Goal: Entertainment & Leisure: Consume media (video, audio)

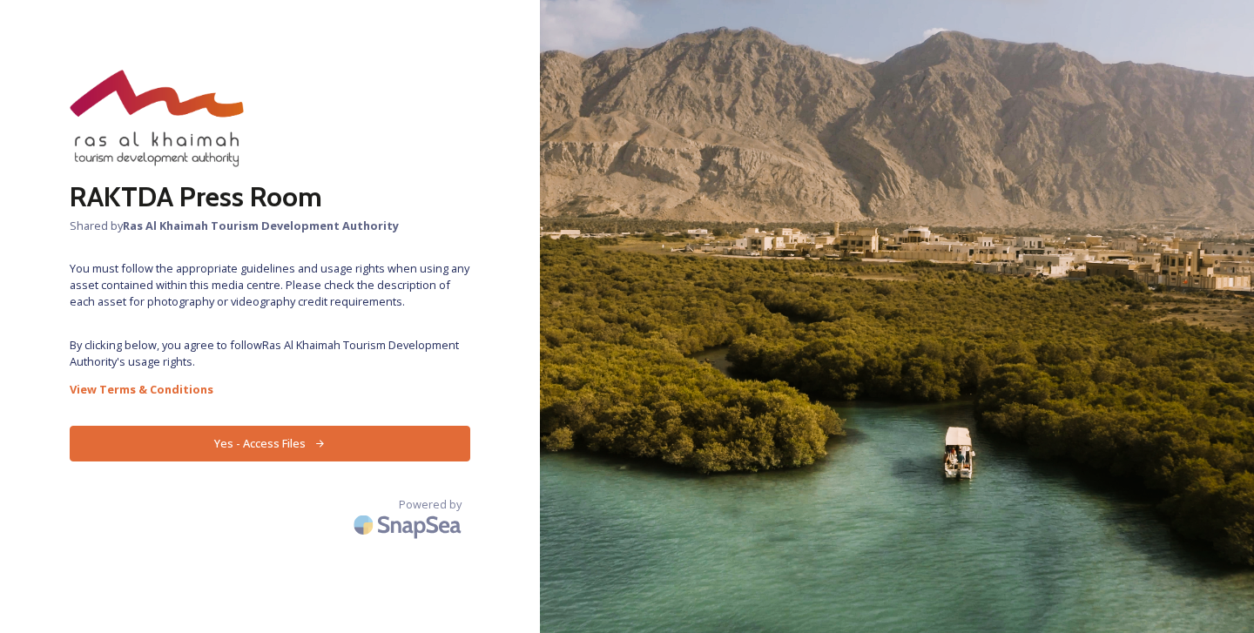
click at [336, 445] on button "Yes - Access Files" at bounding box center [270, 444] width 401 height 36
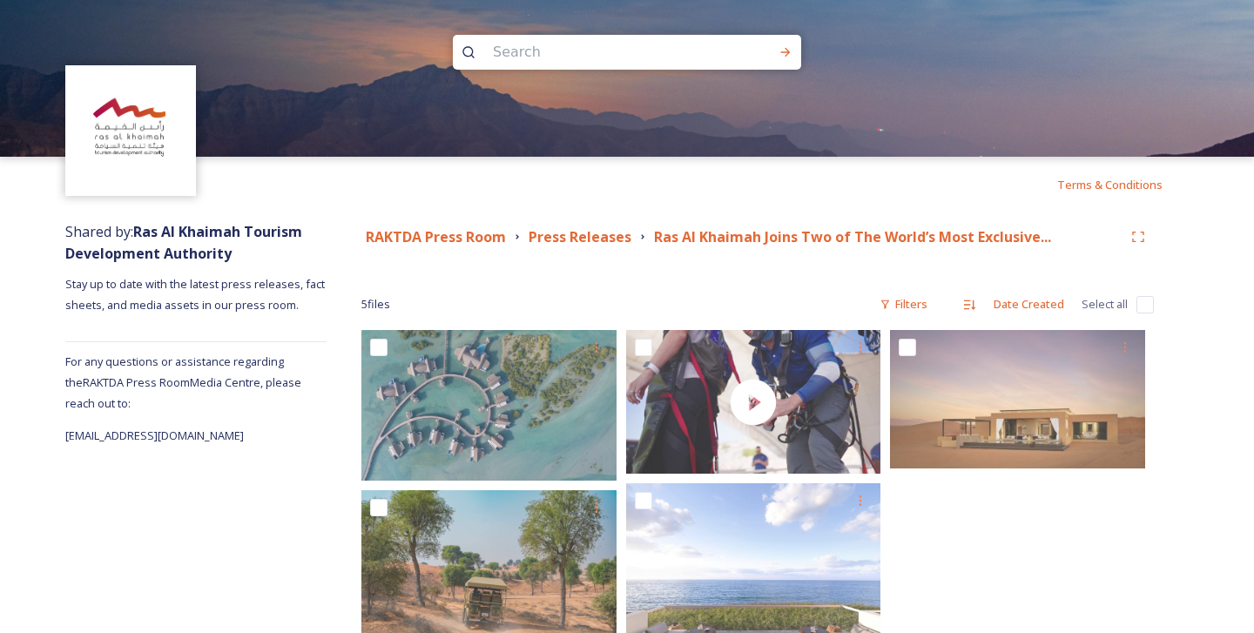
scroll to position [80, 0]
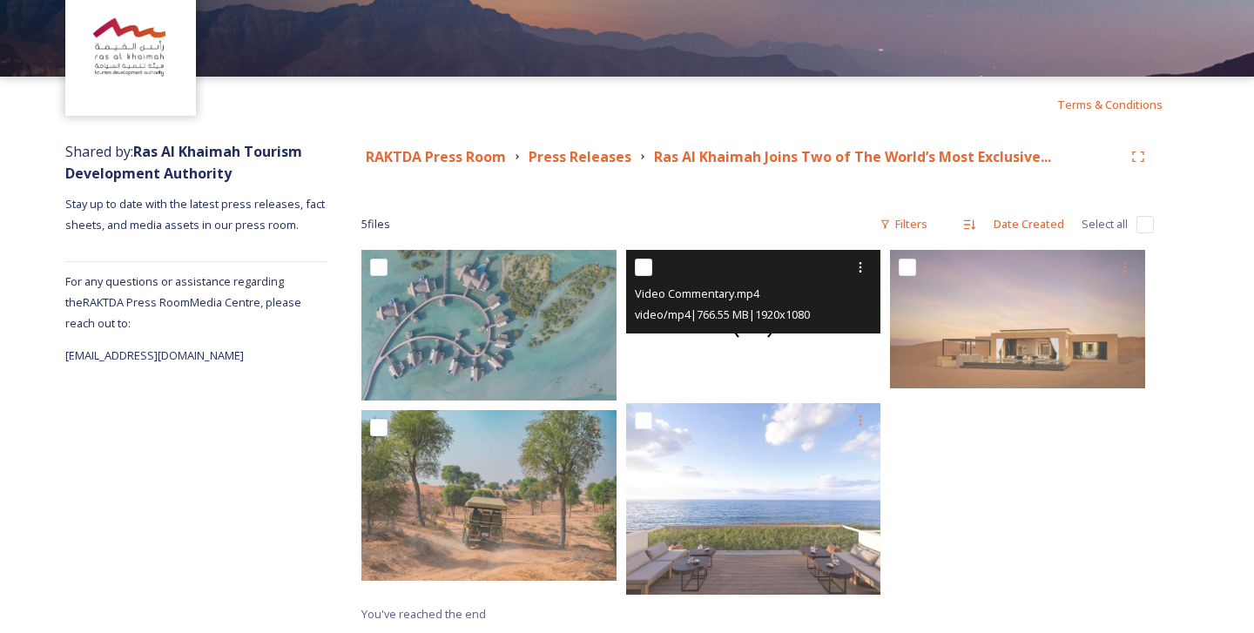
click at [812, 343] on div at bounding box center [753, 322] width 255 height 144
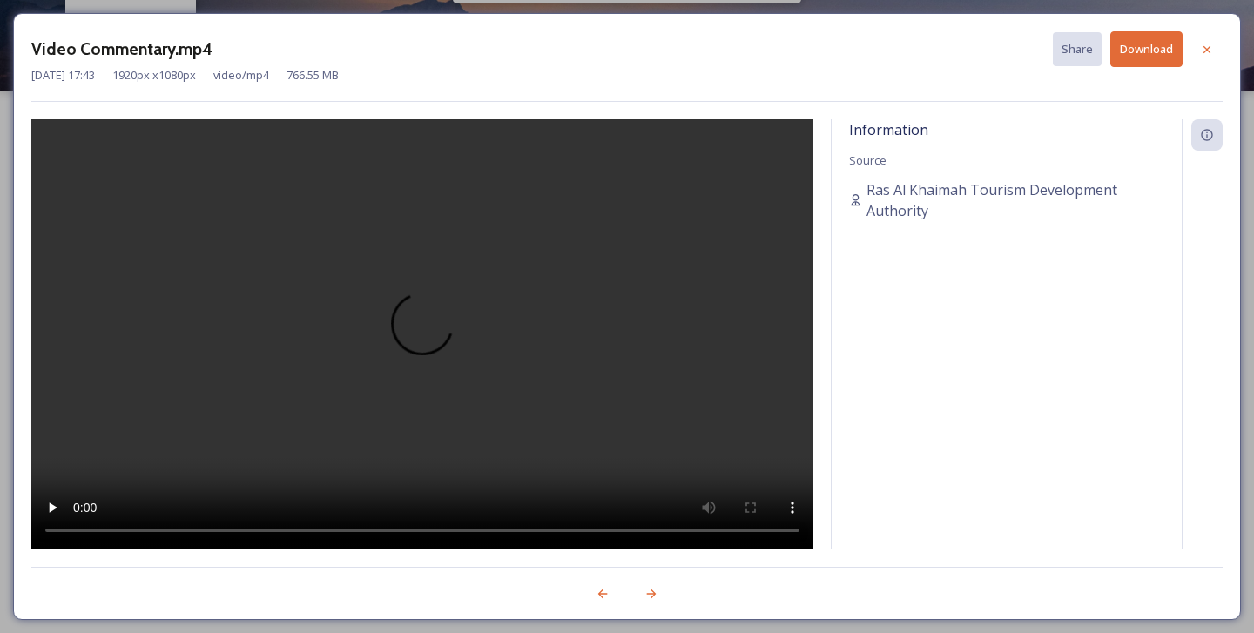
scroll to position [66, 0]
click at [420, 314] on video at bounding box center [422, 334] width 782 height 430
click at [409, 386] on video at bounding box center [422, 334] width 782 height 430
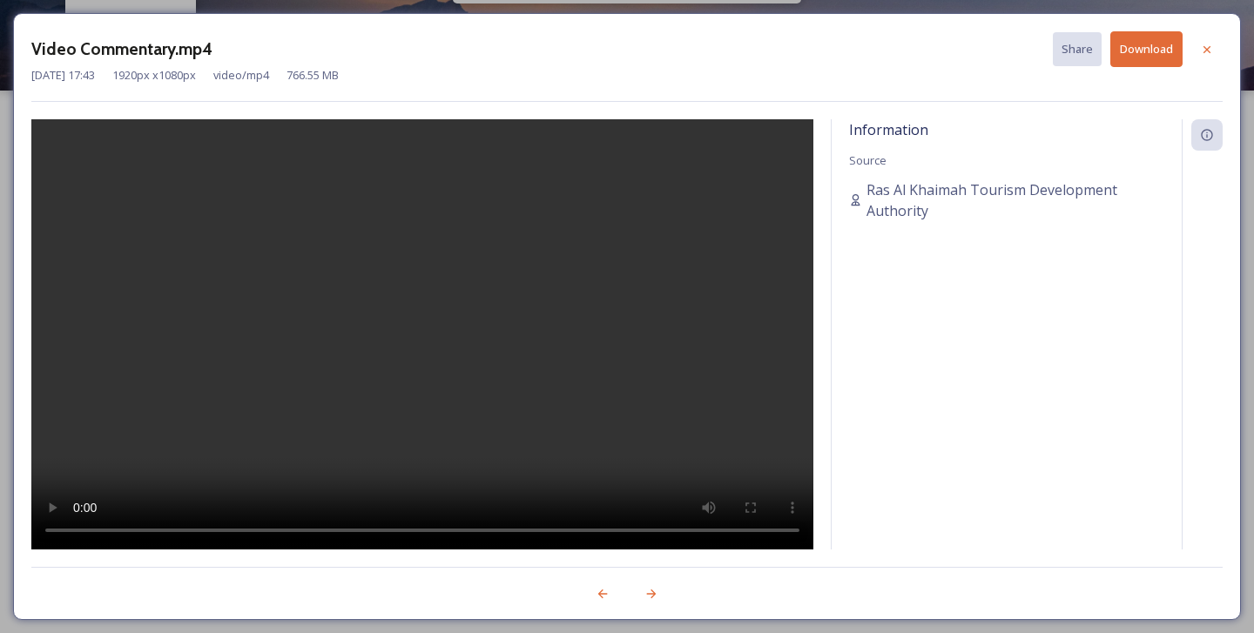
click at [409, 386] on video at bounding box center [422, 334] width 782 height 430
click at [435, 344] on video at bounding box center [422, 334] width 782 height 430
click at [1211, 53] on icon at bounding box center [1207, 50] width 14 height 14
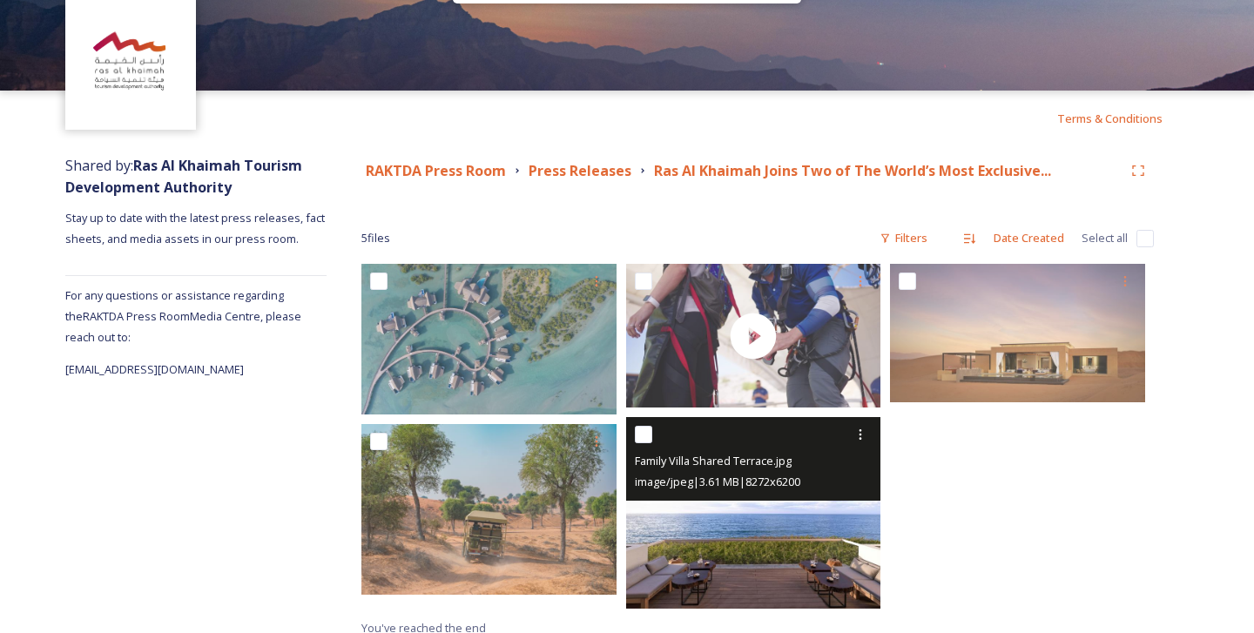
scroll to position [80, 0]
